Goal: Task Accomplishment & Management: Use online tool/utility

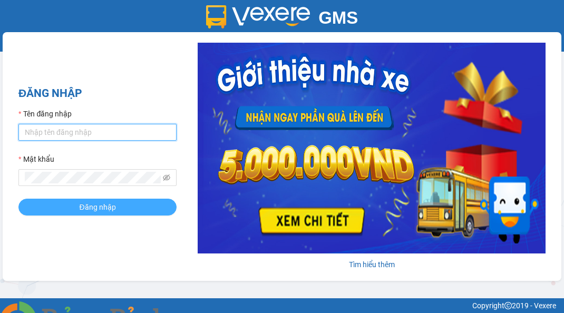
type input "ntthuong.namcuonglimo"
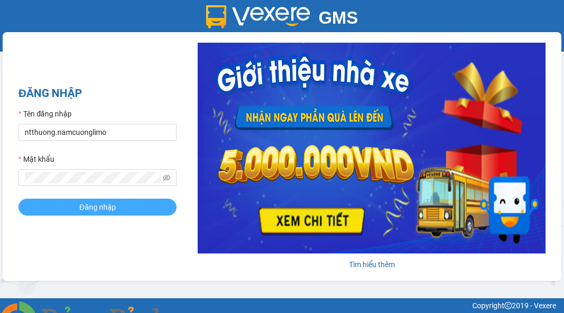
click at [104, 209] on span "Đăng nhập" at bounding box center [97, 207] width 36 height 12
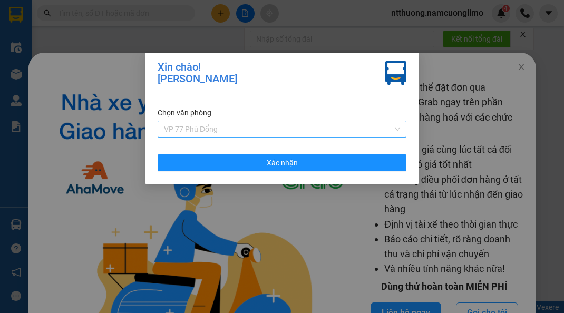
click at [238, 132] on span "VP 77 Phù Đổng" at bounding box center [282, 129] width 236 height 16
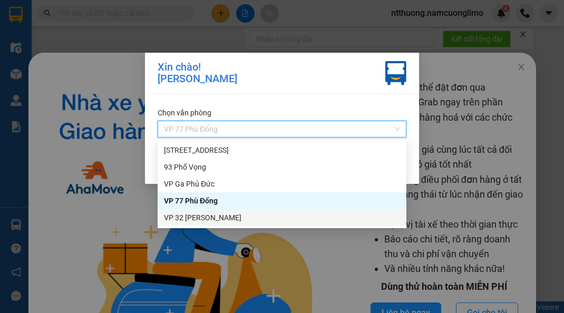
click at [199, 215] on div "VP 32 [PERSON_NAME]" at bounding box center [282, 218] width 236 height 12
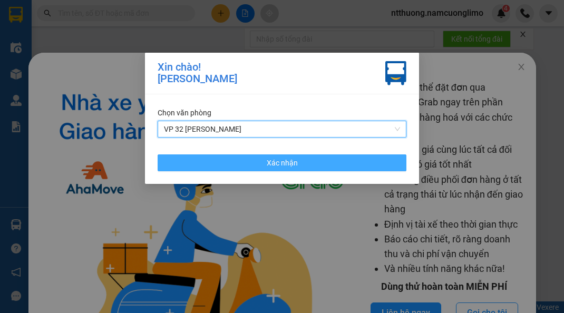
click at [296, 162] on span "Xác nhận" at bounding box center [282, 163] width 31 height 12
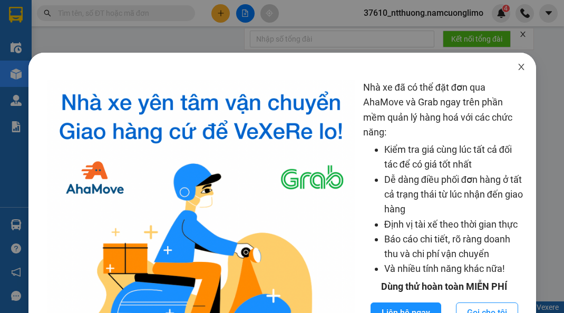
click at [517, 66] on icon "close" at bounding box center [521, 67] width 8 height 8
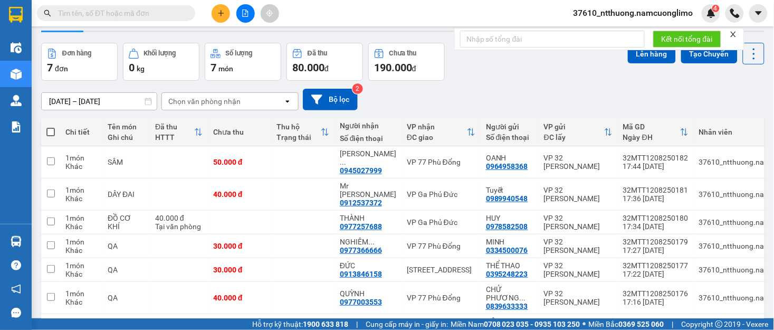
scroll to position [59, 0]
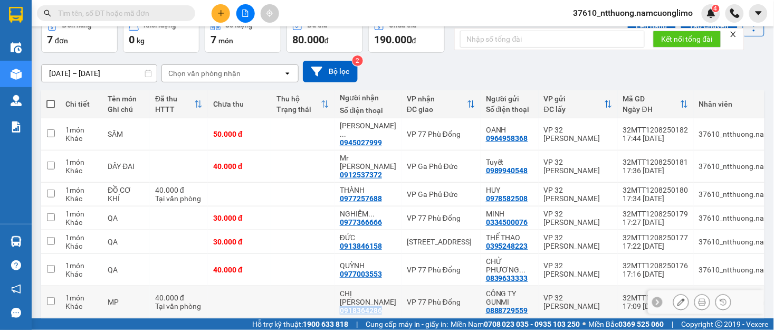
drag, startPoint x: 384, startPoint y: 292, endPoint x: 336, endPoint y: 293, distance: 48.0
click at [336, 293] on td "CHỊ NGÂN 0918364286" at bounding box center [367, 302] width 67 height 32
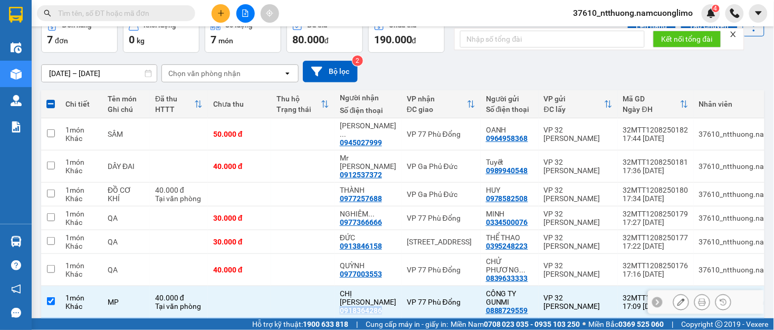
copy div "0918364286"
click at [44, 286] on td at bounding box center [50, 302] width 19 height 32
checkbox input "false"
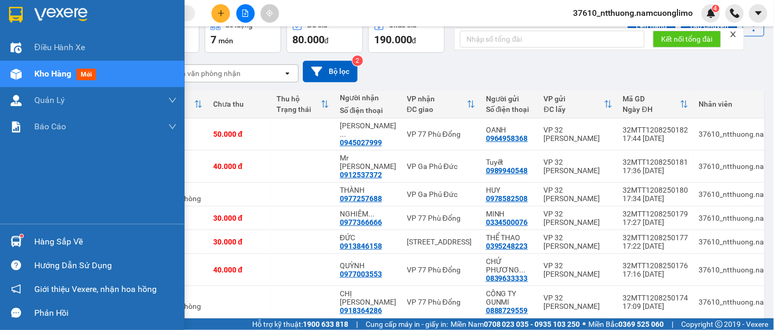
click at [47, 244] on div "Hàng sắp về" at bounding box center [105, 242] width 142 height 16
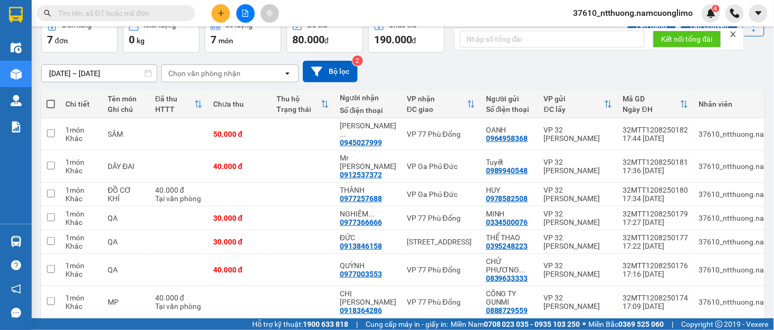
click at [550, 64] on section "Kết quả tìm kiếm ( 0 ) Bộ lọc No Data 37610_ntthuong.namcuonglimo 4 Điều hành x…" at bounding box center [387, 165] width 774 height 330
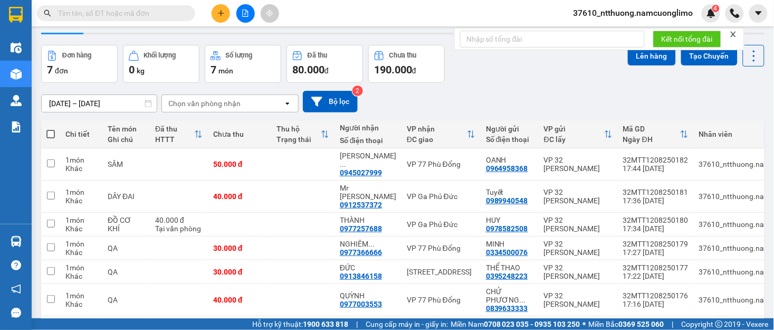
scroll to position [0, 0]
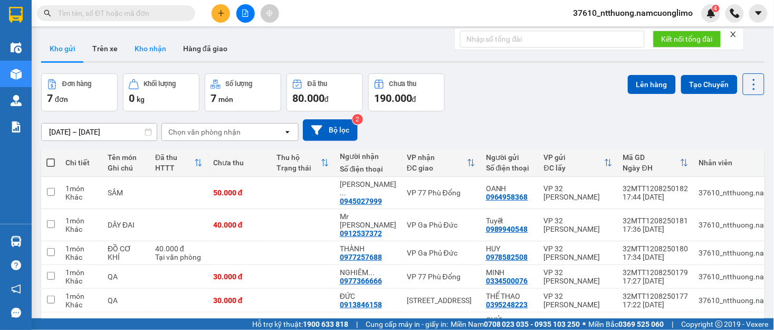
click at [156, 51] on button "Kho nhận" at bounding box center [150, 48] width 49 height 25
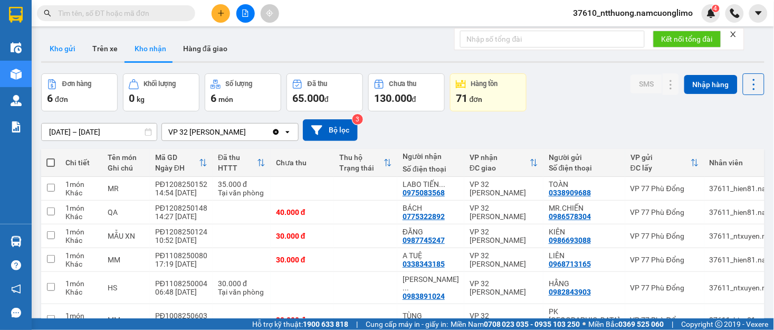
click at [66, 52] on button "Kho gửi" at bounding box center [62, 48] width 43 height 25
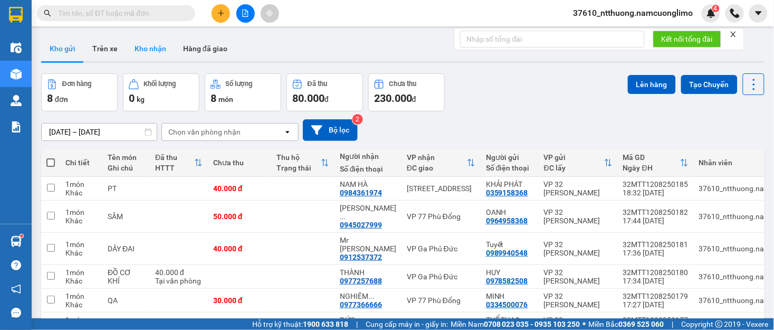
click at [140, 45] on button "Kho nhận" at bounding box center [150, 48] width 49 height 25
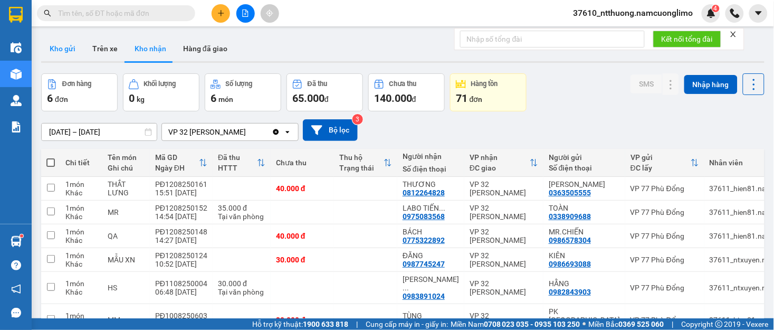
click at [65, 48] on button "Kho gửi" at bounding box center [62, 48] width 43 height 25
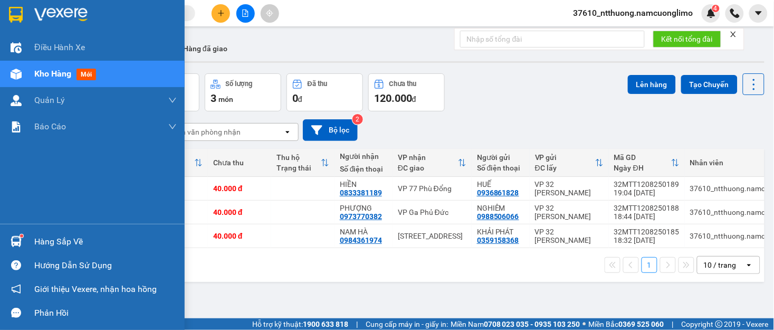
click at [55, 241] on div "Hàng sắp về" at bounding box center [105, 242] width 142 height 16
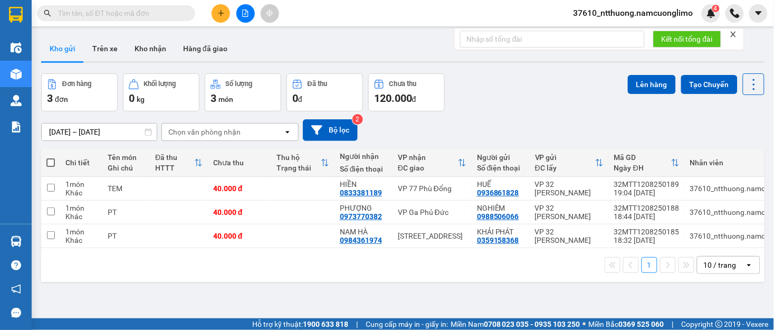
click at [556, 303] on section "Kết quả tìm kiếm ( 0 ) Bộ lọc No Data 37610_ntthuong.namcuonglimo 4 Điều hành x…" at bounding box center [387, 165] width 774 height 330
click at [151, 51] on button "Kho nhận" at bounding box center [150, 48] width 49 height 25
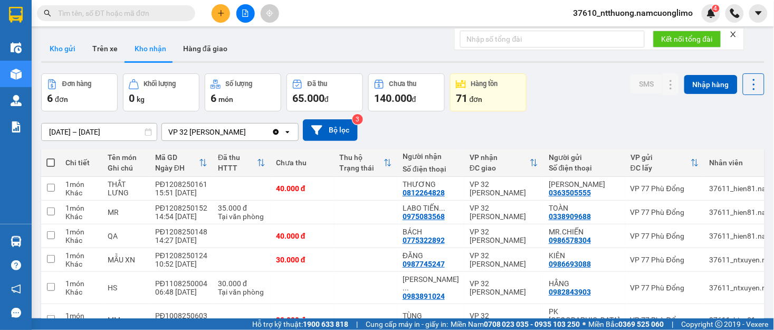
click at [55, 45] on button "Kho gửi" at bounding box center [62, 48] width 43 height 25
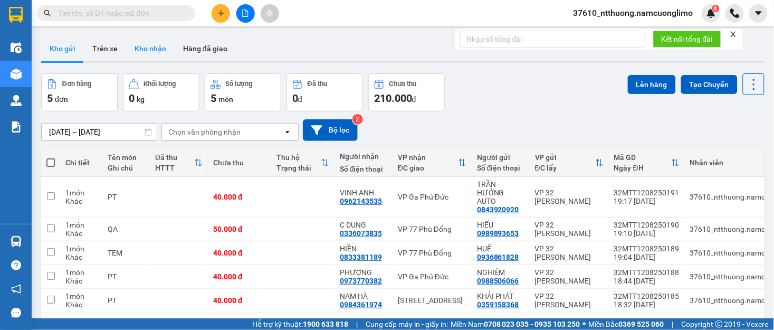
click at [141, 50] on button "Kho nhận" at bounding box center [150, 48] width 49 height 25
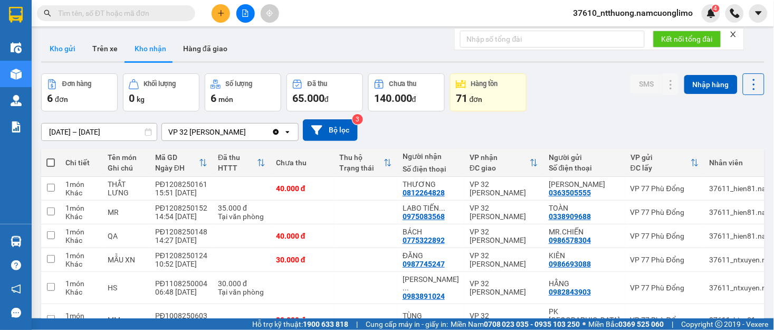
click at [68, 52] on button "Kho gửi" at bounding box center [62, 48] width 43 height 25
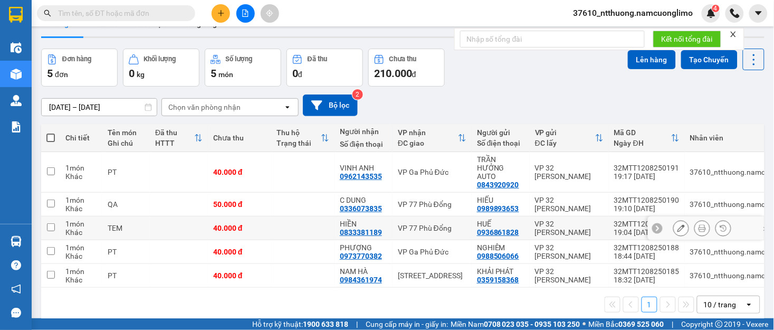
scroll to position [49, 0]
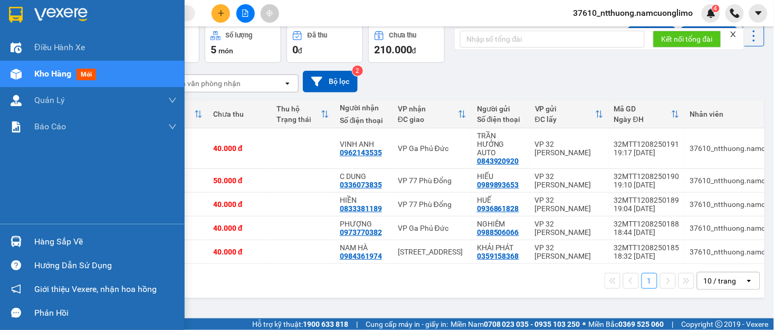
click at [48, 238] on div "Hàng sắp về" at bounding box center [105, 242] width 142 height 16
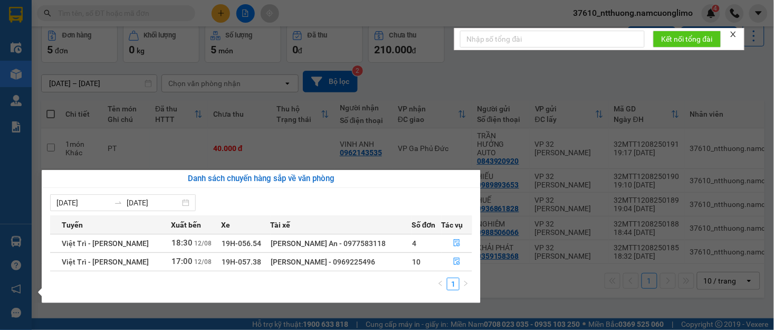
click at [564, 70] on section "Kết quả tìm kiếm ( 0 ) Bộ lọc No Data 37610_ntthuong.namcuonglimo 4 Điều hành x…" at bounding box center [387, 165] width 774 height 330
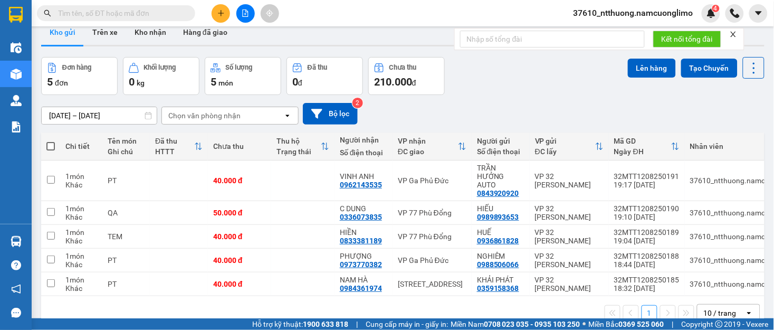
scroll to position [0, 0]
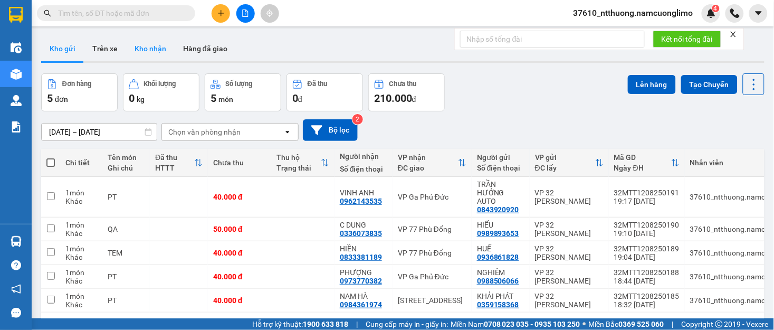
click at [153, 50] on button "Kho nhận" at bounding box center [150, 48] width 49 height 25
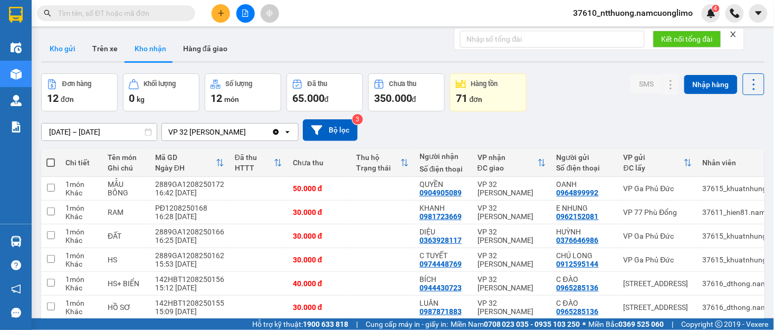
click at [69, 51] on button "Kho gửi" at bounding box center [62, 48] width 43 height 25
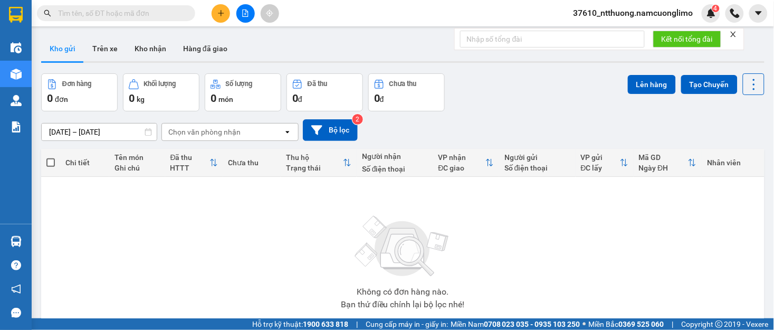
click at [564, 17] on span "37610_ntthuong.namcuonglimo" at bounding box center [633, 12] width 137 height 13
